Goal: Find specific page/section: Find specific page/section

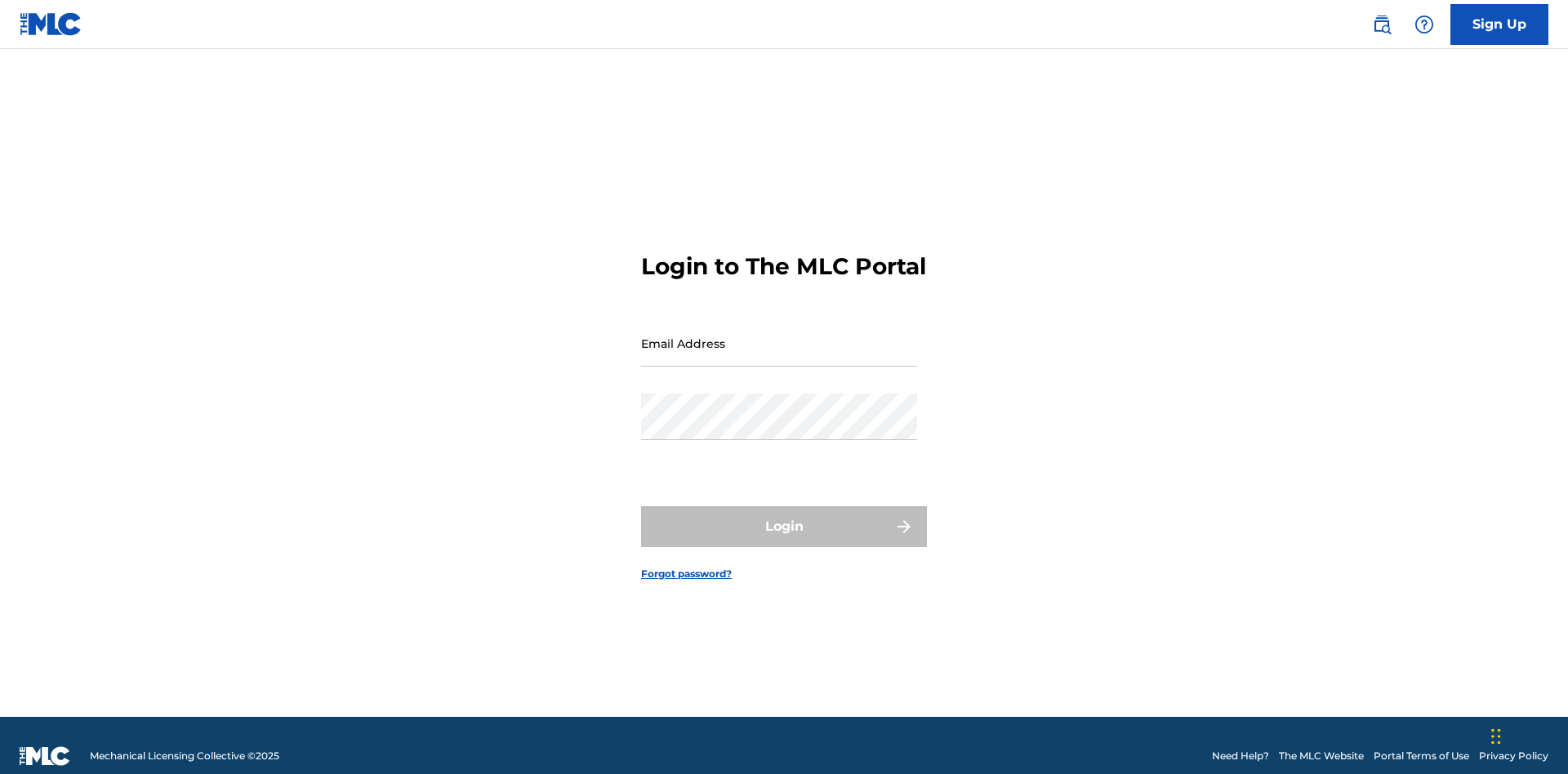
scroll to position [21, 0]
click at [779, 336] on input "Email Address" at bounding box center [779, 344] width 276 height 47
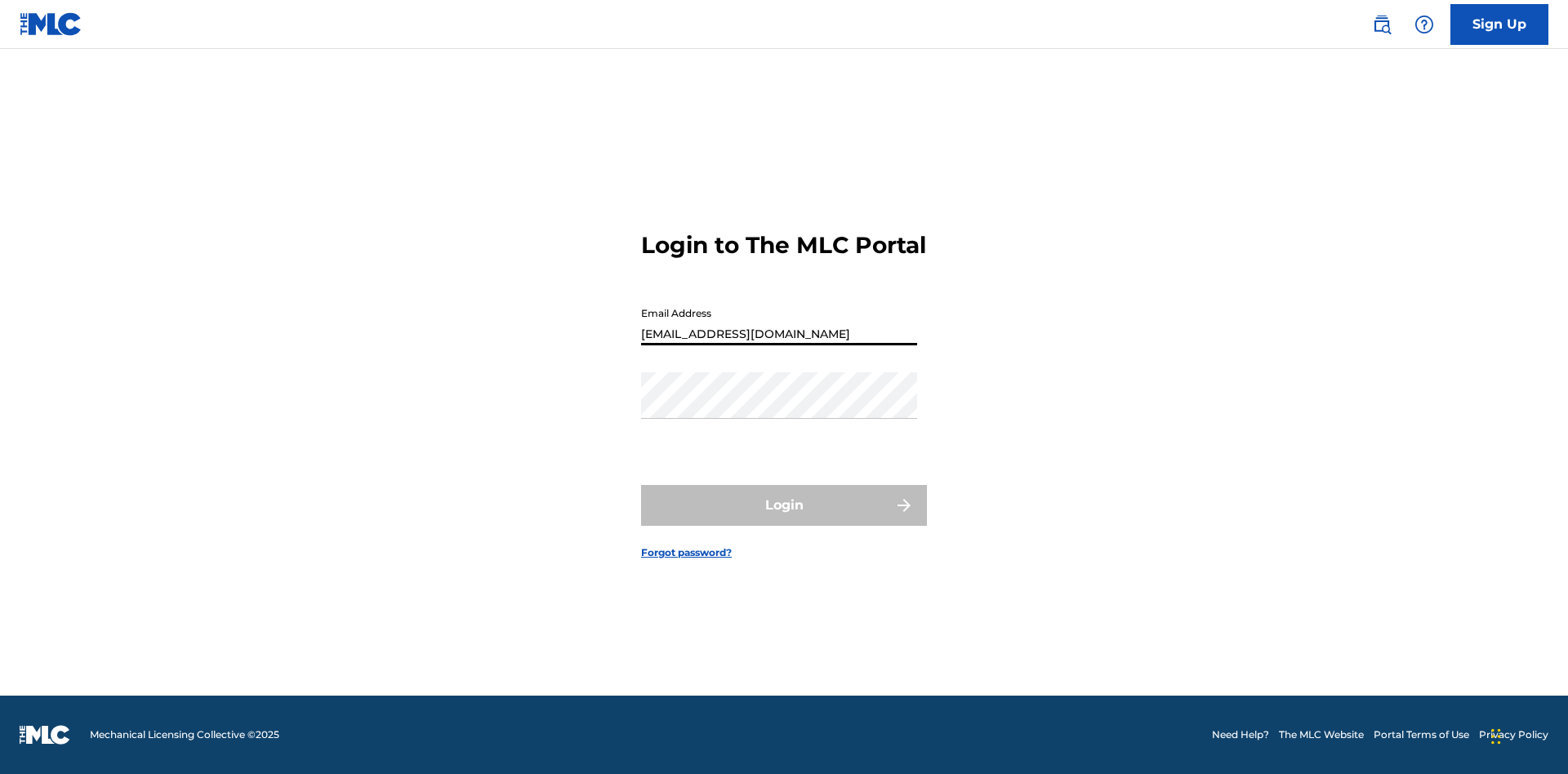
type input "Duke.McTesterson@gmail.com"
click at [784, 519] on button "Login" at bounding box center [784, 505] width 286 height 41
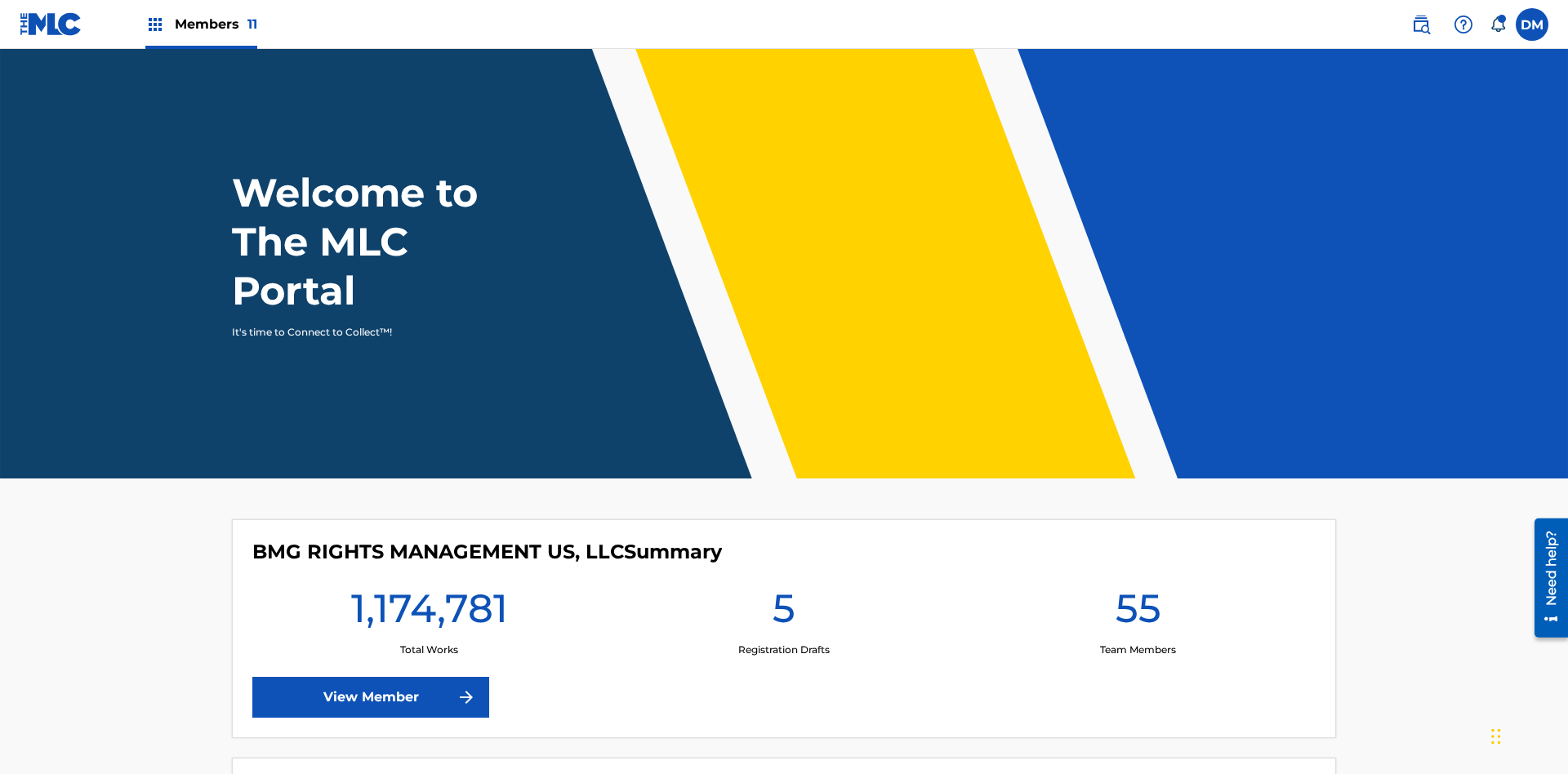
click at [201, 23] on span "Members 11" at bounding box center [216, 24] width 83 height 18
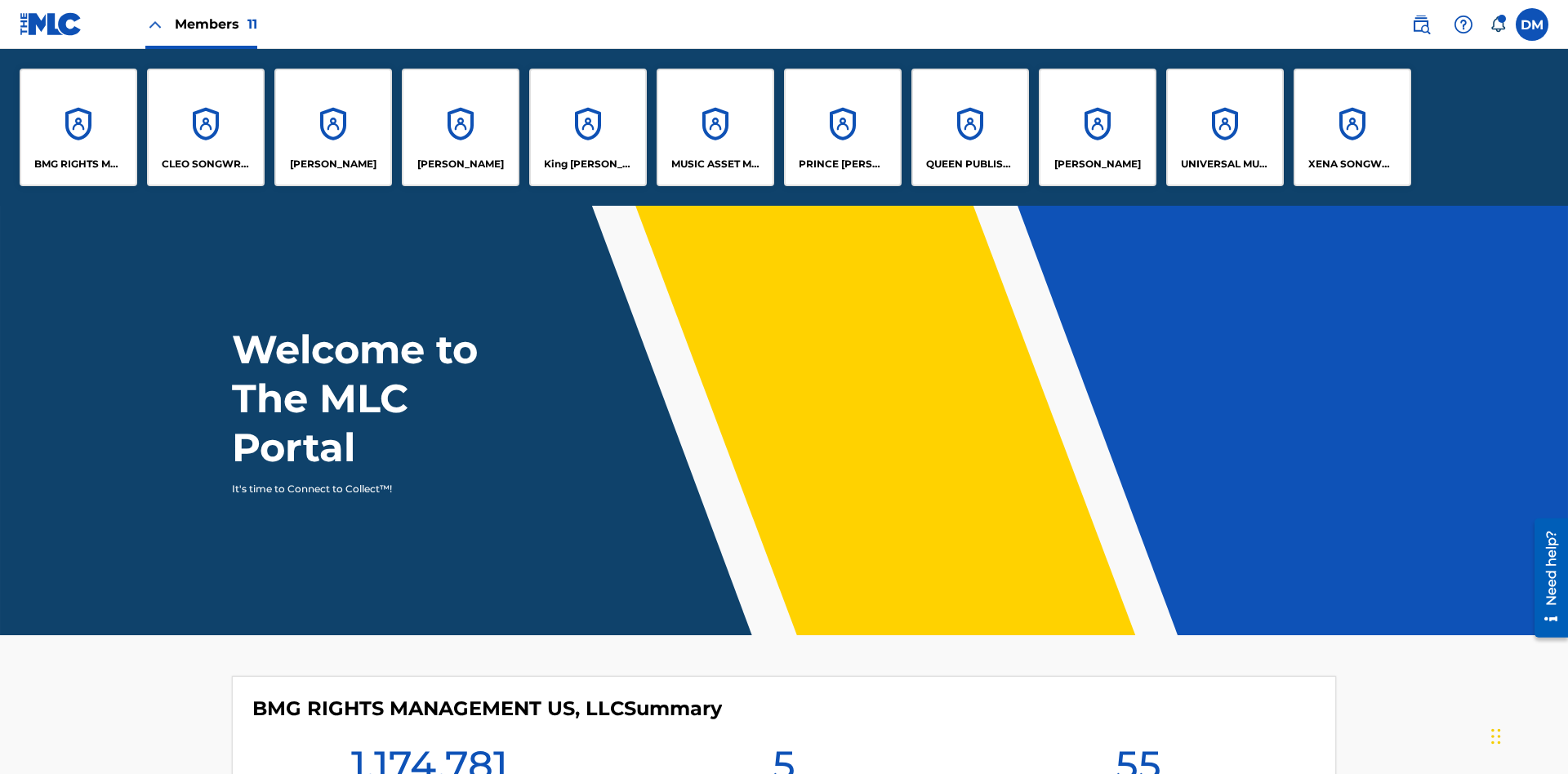
click at [587, 164] on p "King McTesterson" at bounding box center [588, 165] width 89 height 15
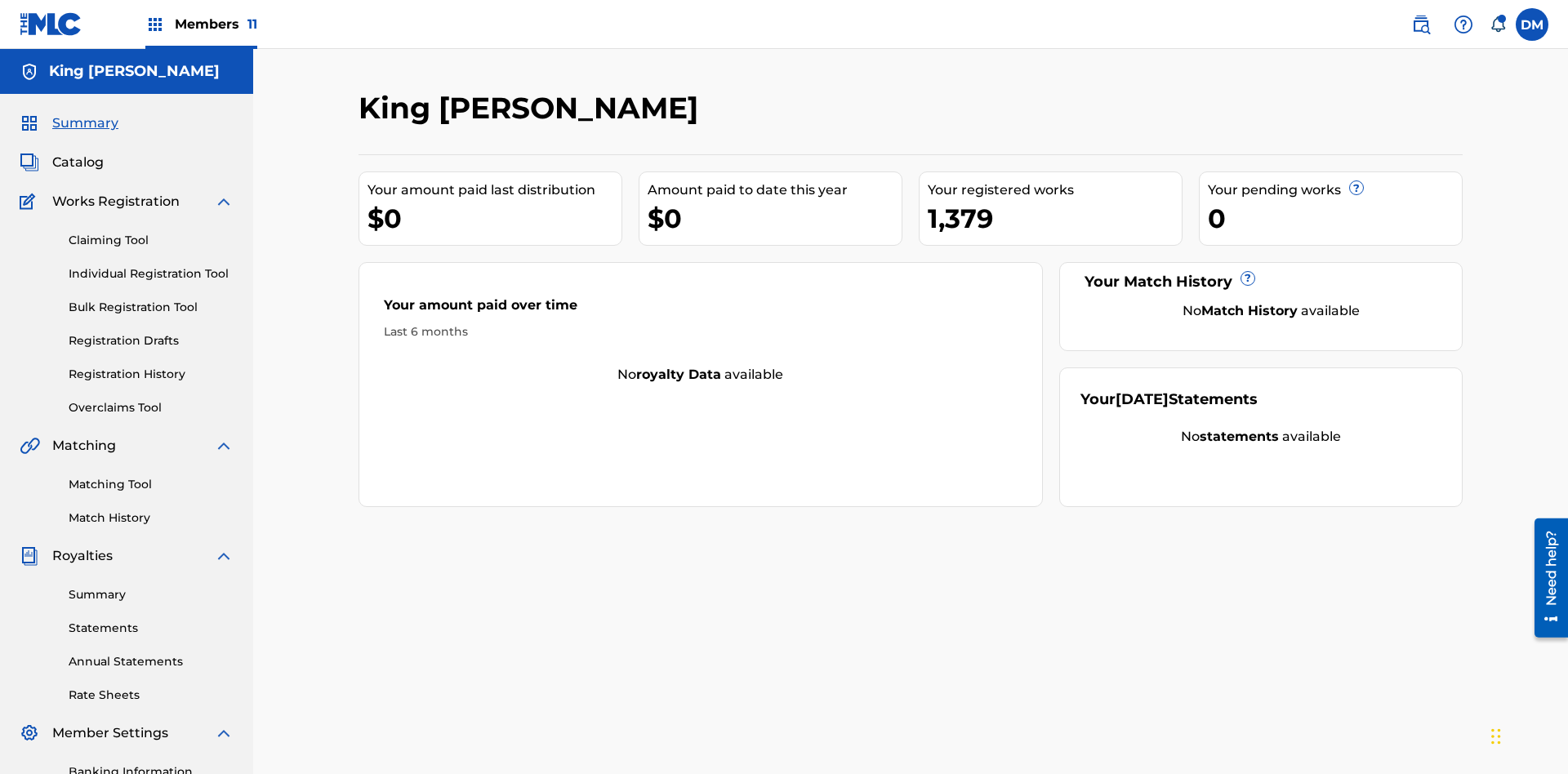
scroll to position [54, 0]
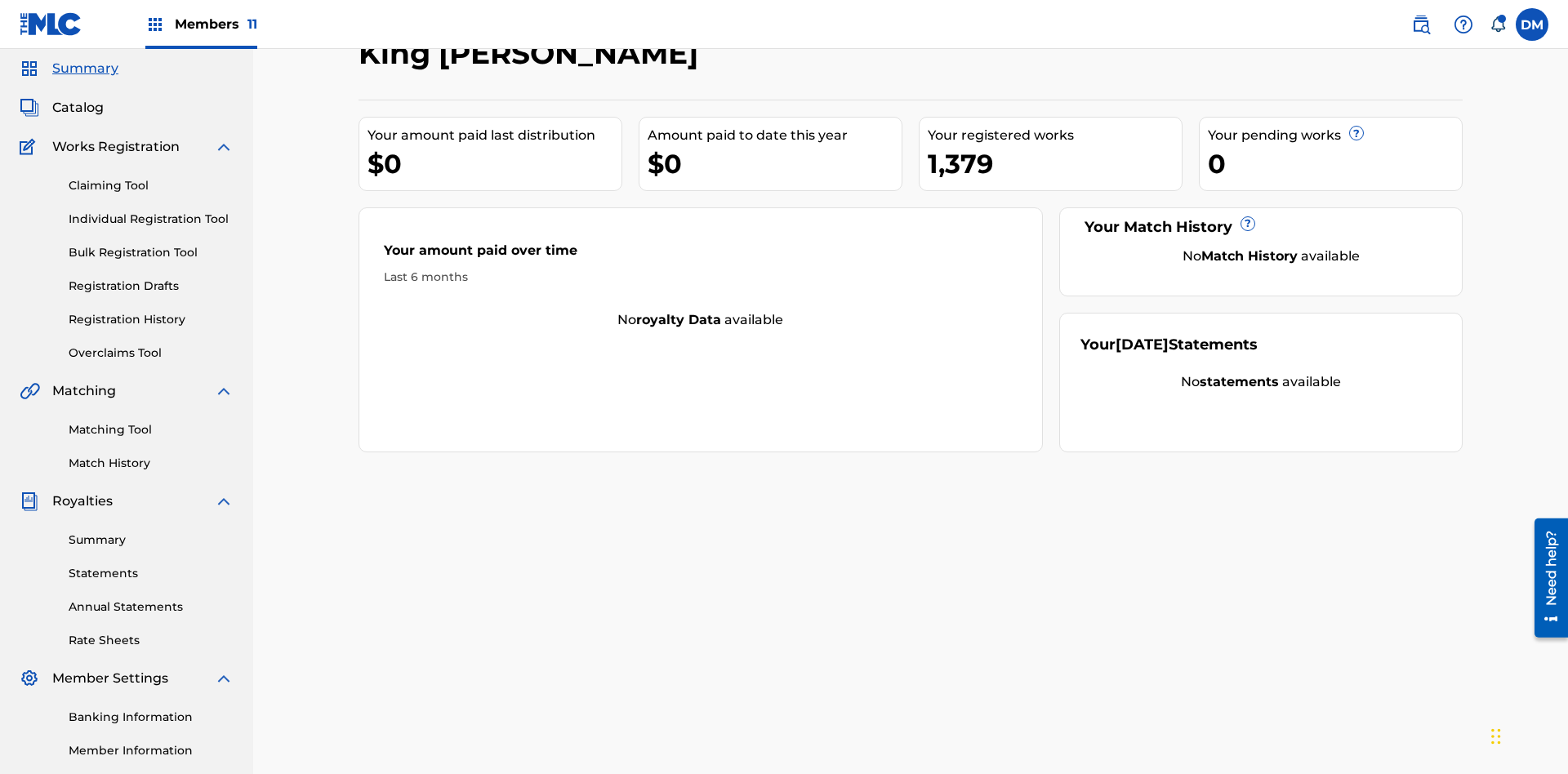
click at [78, 108] on span "Catalog" at bounding box center [79, 107] width 52 height 19
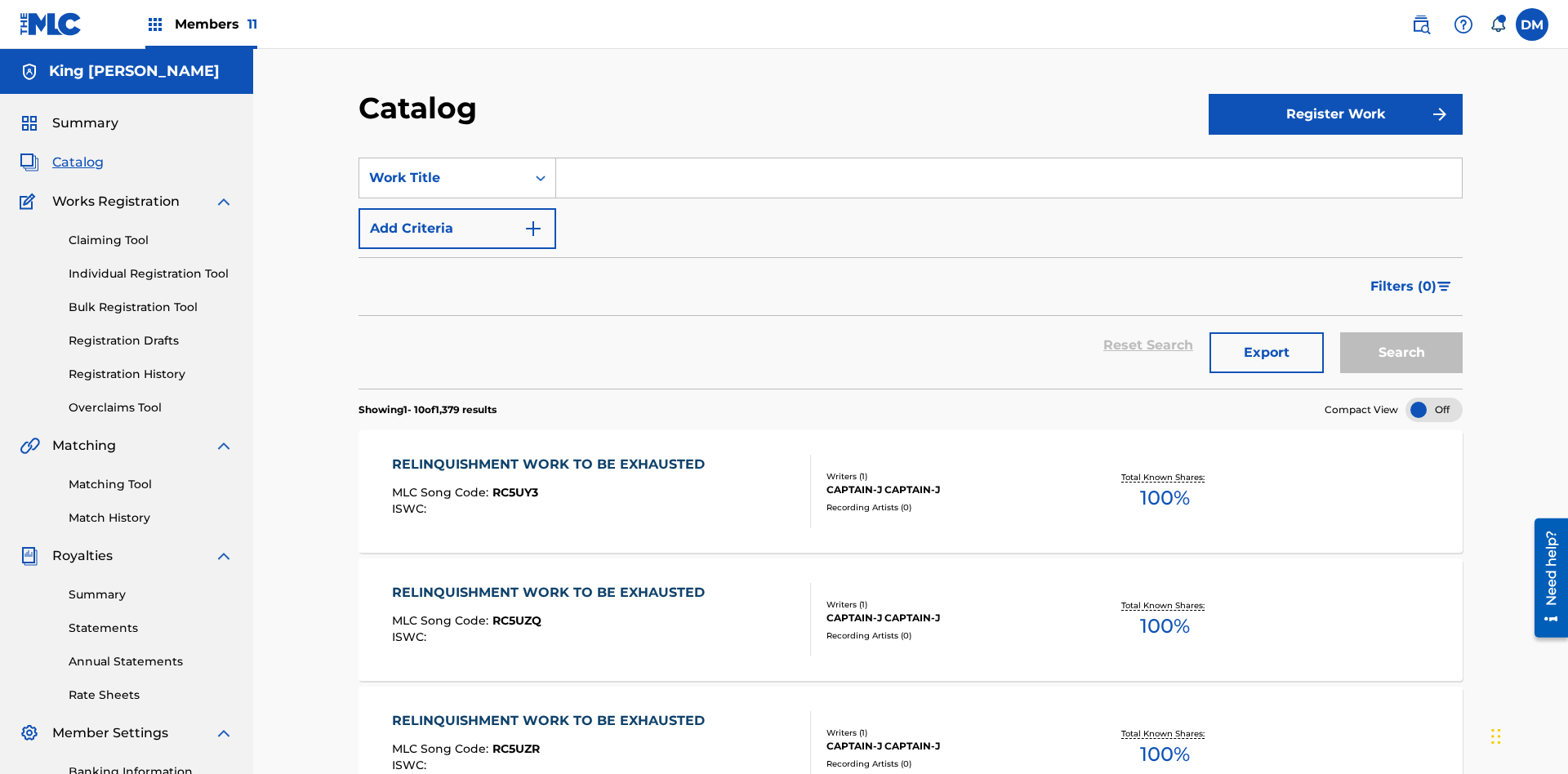
scroll to position [300, 0]
